Goal: Task Accomplishment & Management: Manage account settings

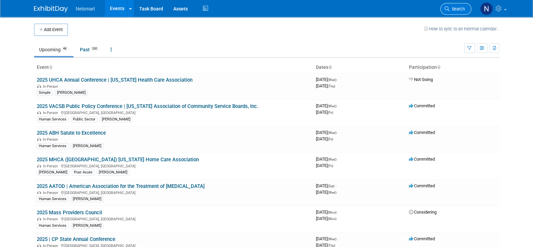
click at [457, 6] on link "Search" at bounding box center [455, 9] width 31 height 12
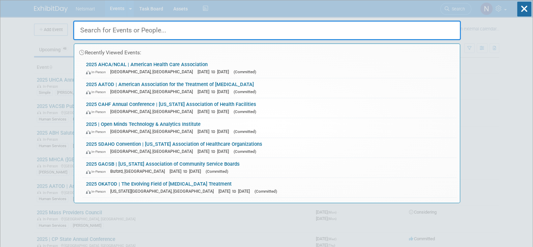
click at [166, 34] on input "text" at bounding box center [267, 31] width 388 height 20
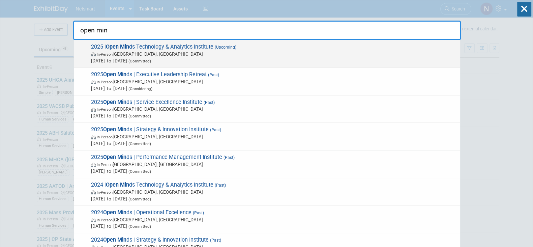
type input "open min"
click at [142, 46] on span "2025 | Open Min ds Technology & Analytics Institute (Upcoming) In-Person [GEOGR…" at bounding box center [273, 53] width 368 height 21
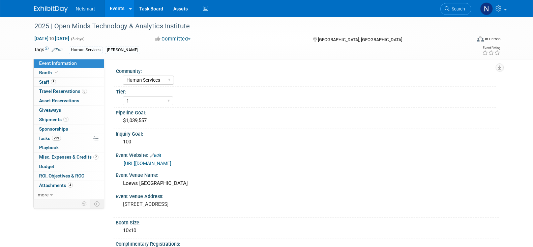
select select "Human Services"
select select "1"
select select "Yes"
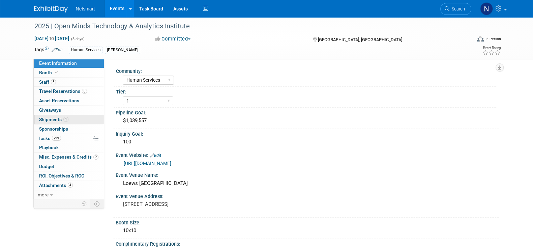
click at [69, 120] on link "1 Shipments 1" at bounding box center [69, 119] width 70 height 9
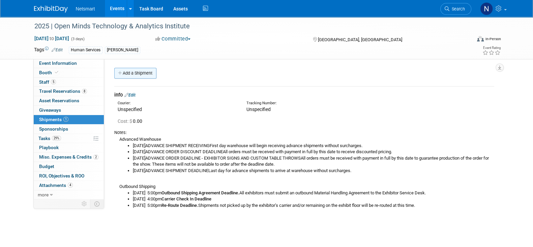
click at [145, 78] on link "Add a Shipment" at bounding box center [135, 73] width 42 height 11
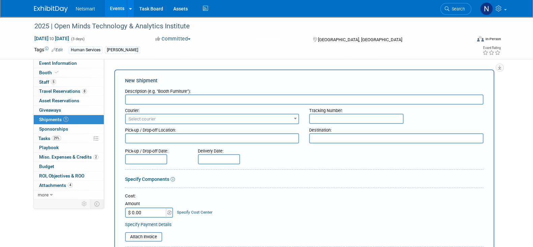
click at [145, 99] on input "text" at bounding box center [304, 99] width 358 height 10
type input "Backdrop Shipping"
click at [202, 119] on span "Select courier" at bounding box center [212, 118] width 173 height 9
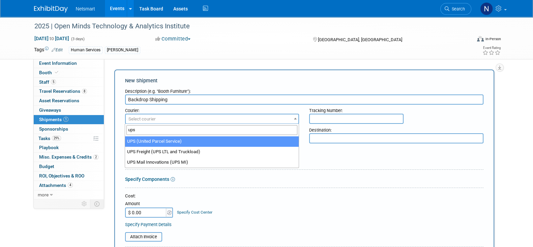
type input "ups"
select select "508"
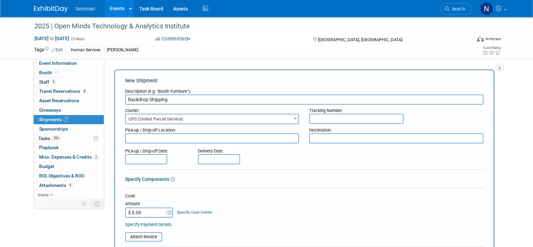
click at [330, 119] on input "text" at bounding box center [356, 119] width 94 height 10
paste input "1ZER85920395498162"
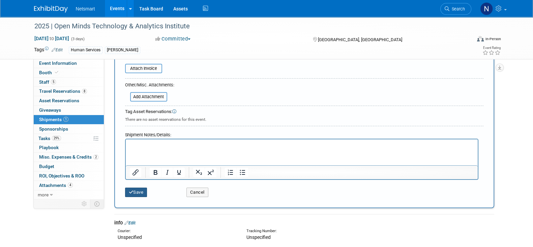
type input "1ZER85920395498162"
click at [139, 189] on button "Save" at bounding box center [136, 191] width 22 height 9
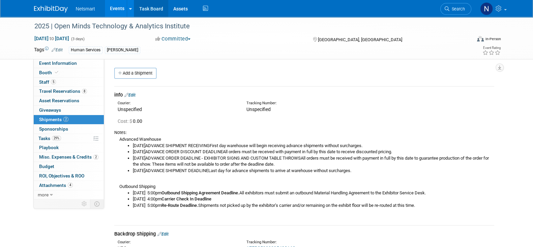
click at [158, 8] on link "Task Board" at bounding box center [151, 8] width 34 height 17
